Goal: Task Accomplishment & Management: Use online tool/utility

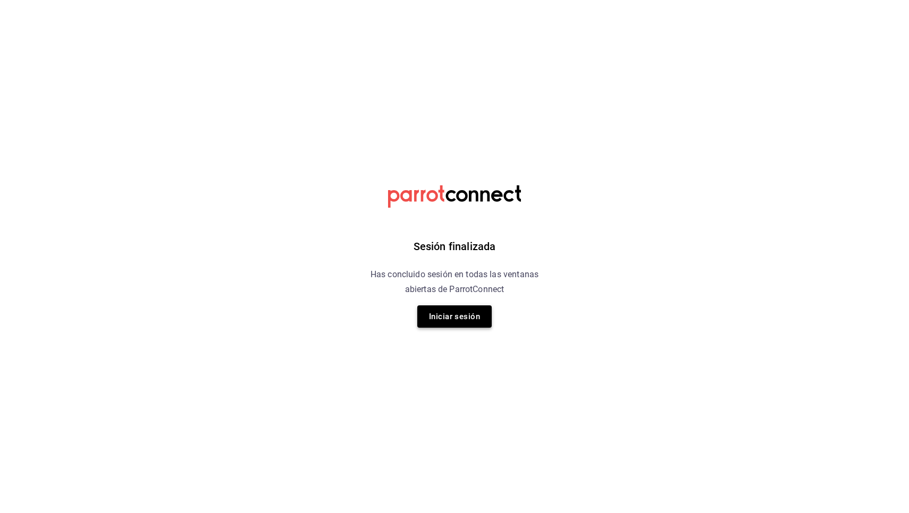
click at [471, 314] on button "Iniciar sesión" at bounding box center [454, 317] width 74 height 22
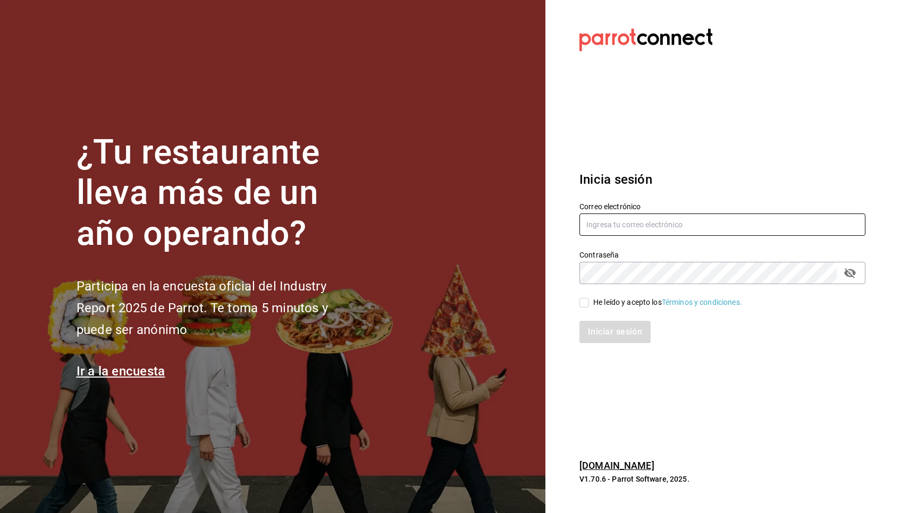
type input "[EMAIL_ADDRESS][DOMAIN_NAME]"
click at [579, 308] on div "He leído y acepto los Términos y condiciones." at bounding box center [715, 296] width 299 height 24
click at [584, 302] on input "He leído y acepto los Términos y condiciones." at bounding box center [584, 303] width 10 height 10
checkbox input "true"
click at [594, 327] on button "Iniciar sesión" at bounding box center [615, 332] width 72 height 22
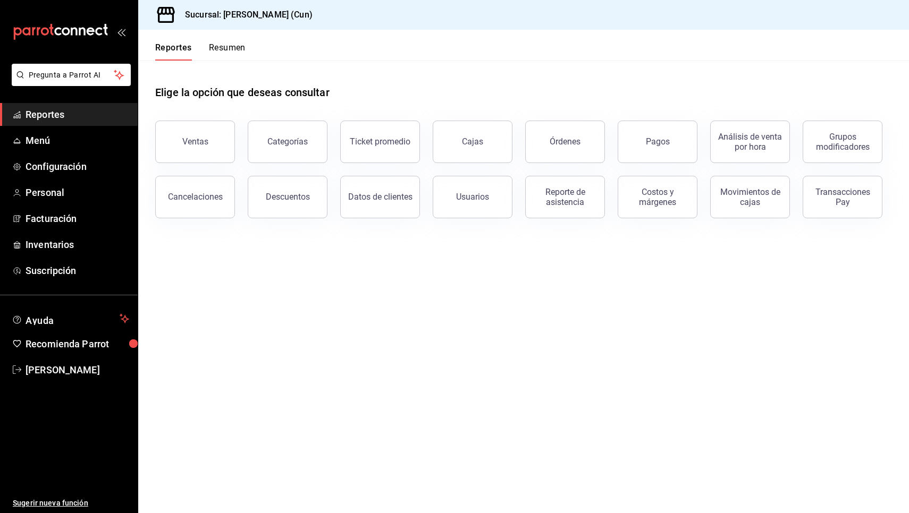
click at [50, 113] on span "Reportes" at bounding box center [78, 114] width 104 height 14
click at [589, 200] on div "Reporte de asistencia" at bounding box center [565, 197] width 66 height 20
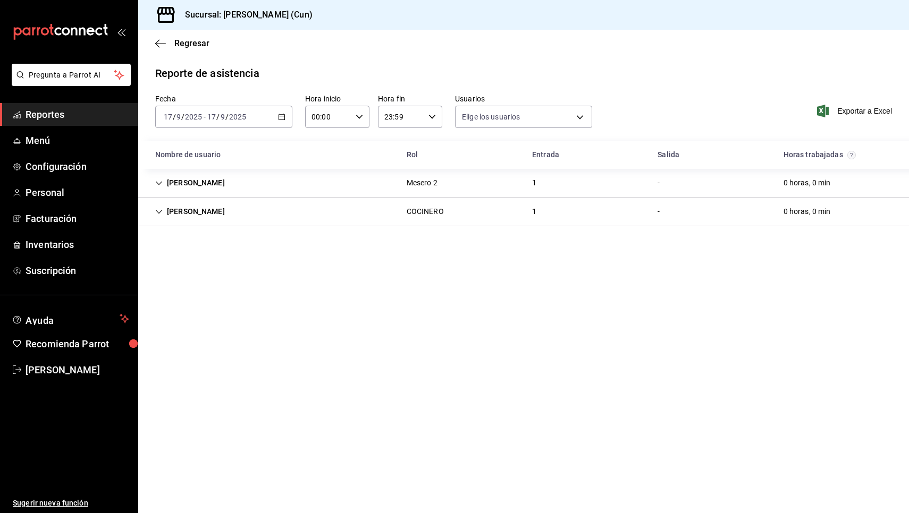
type input "af934734-9db5-49cd-a594-431bc7337494,78d37edc-bde5-476b-97ef-b5f6befb381b,bd4e1…"
